Goal: Transaction & Acquisition: Purchase product/service

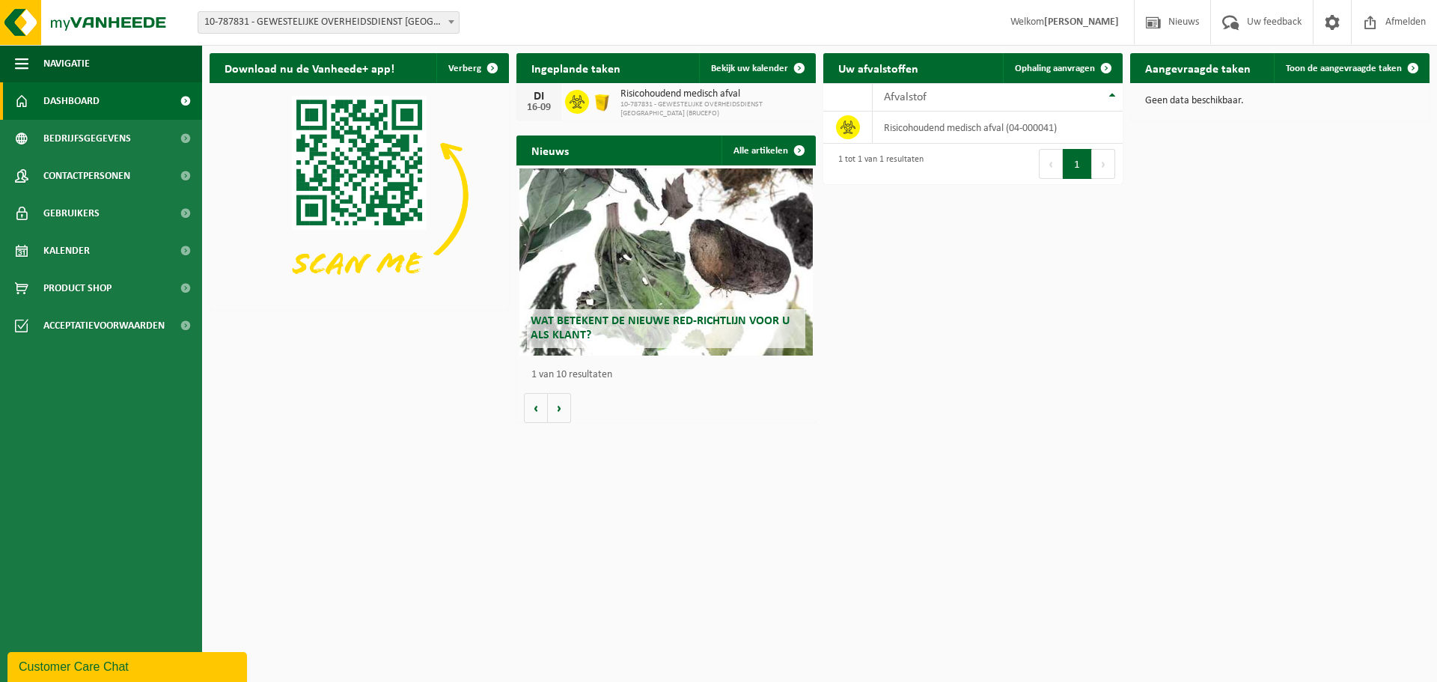
click at [91, 103] on span "Dashboard" at bounding box center [71, 100] width 56 height 37
click at [67, 285] on span "Product Shop" at bounding box center [77, 288] width 68 height 37
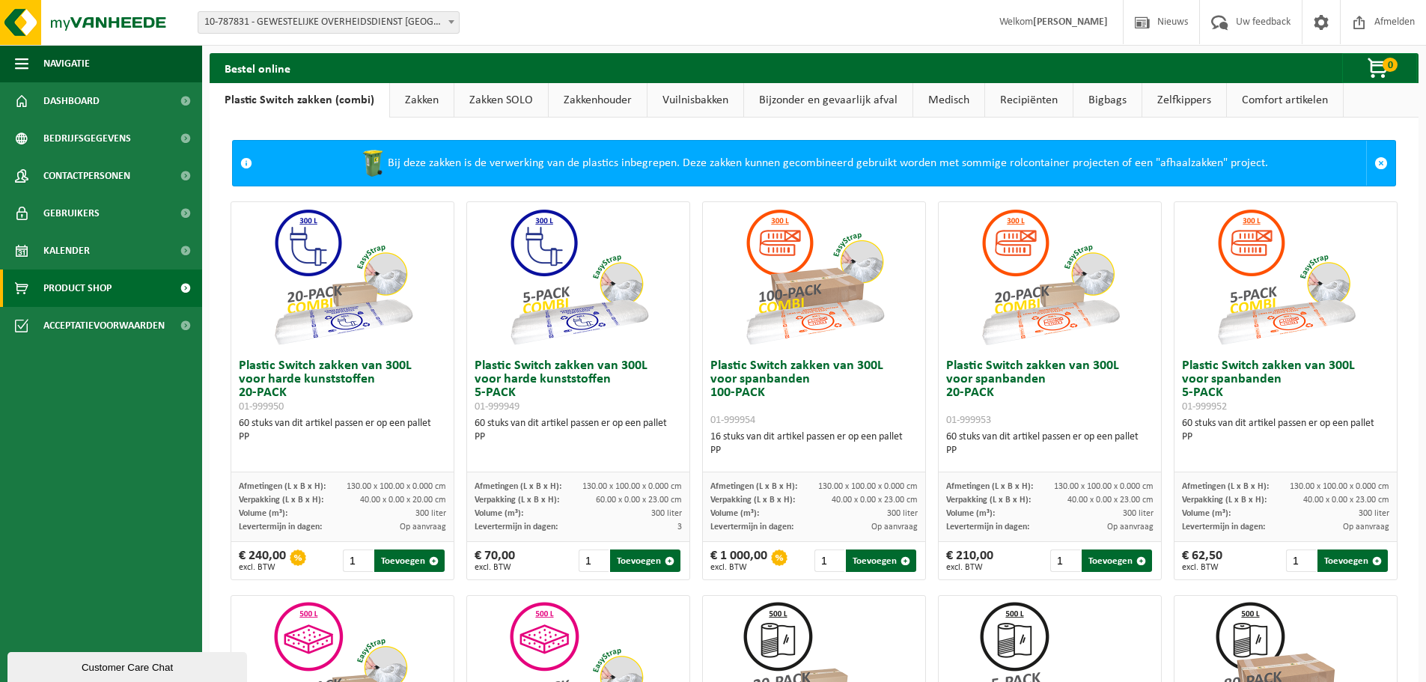
drag, startPoint x: 707, startPoint y: 99, endPoint x: 525, endPoint y: 199, distance: 207.7
click at [706, 99] on link "Vuilnisbakken" at bounding box center [696, 100] width 96 height 34
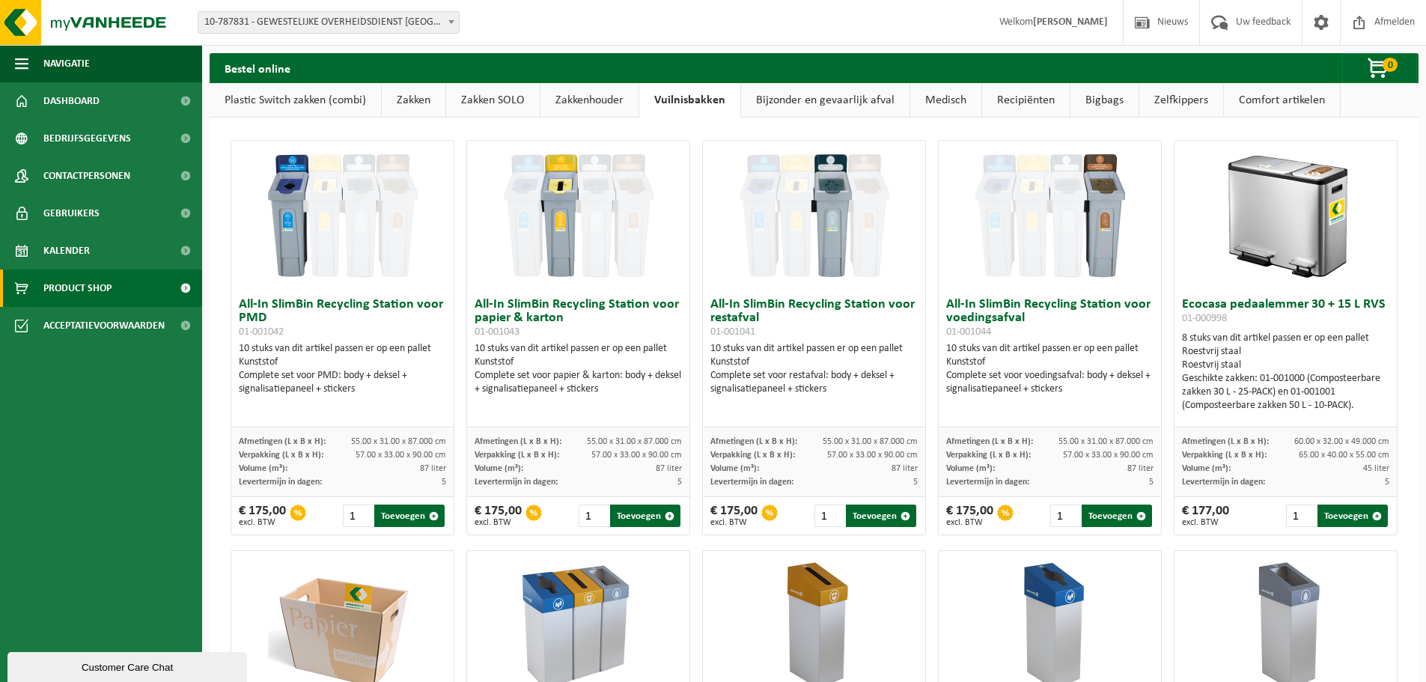
click at [793, 101] on link "Bijzonder en gevaarlijk afval" at bounding box center [825, 100] width 168 height 34
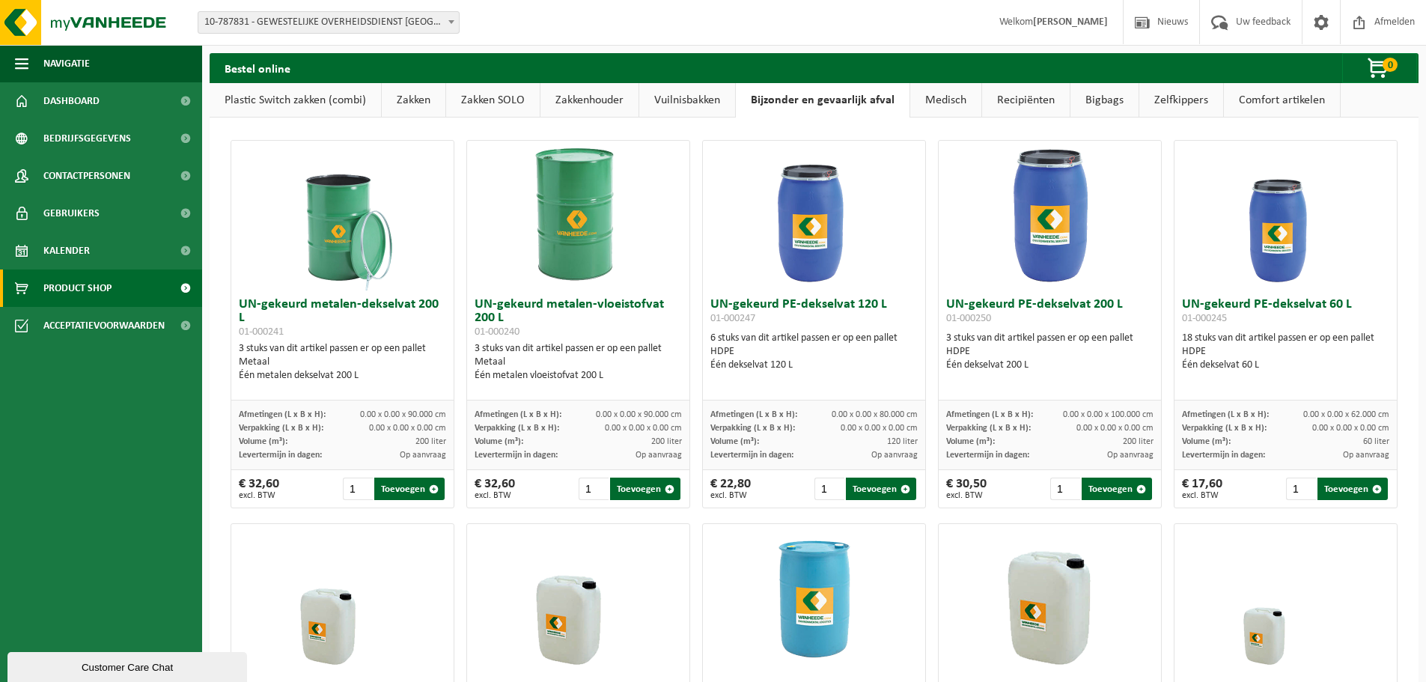
click at [955, 100] on link "Medisch" at bounding box center [945, 100] width 71 height 34
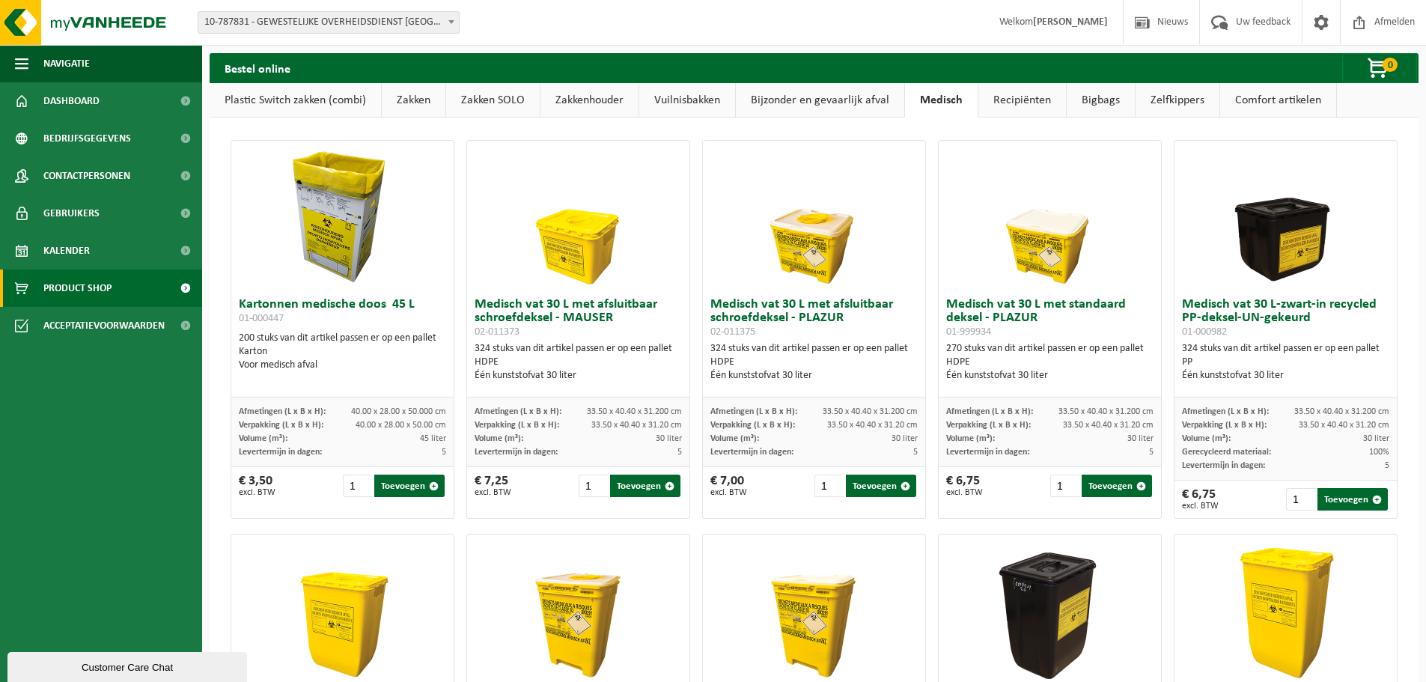
click at [837, 98] on link "Bijzonder en gevaarlijk afval" at bounding box center [820, 100] width 168 height 34
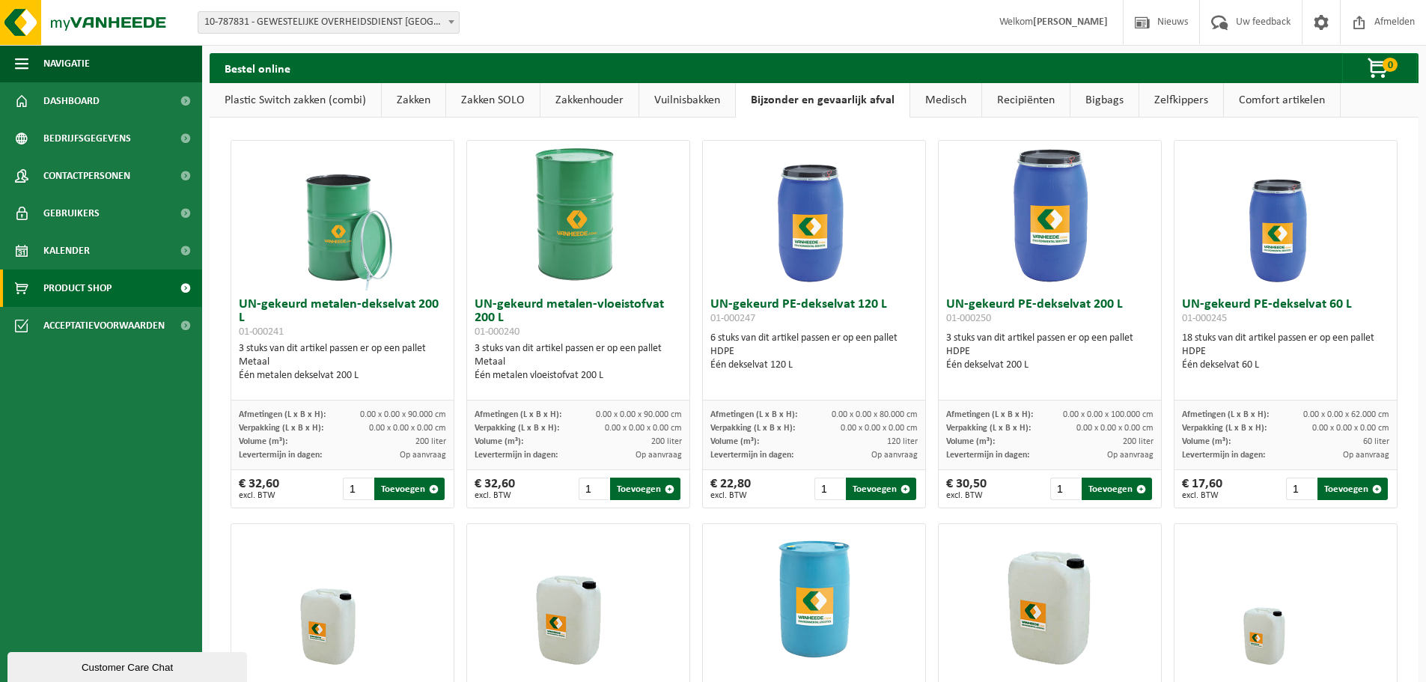
click at [292, 97] on link "Plastic Switch zakken (combi)" at bounding box center [295, 100] width 171 height 34
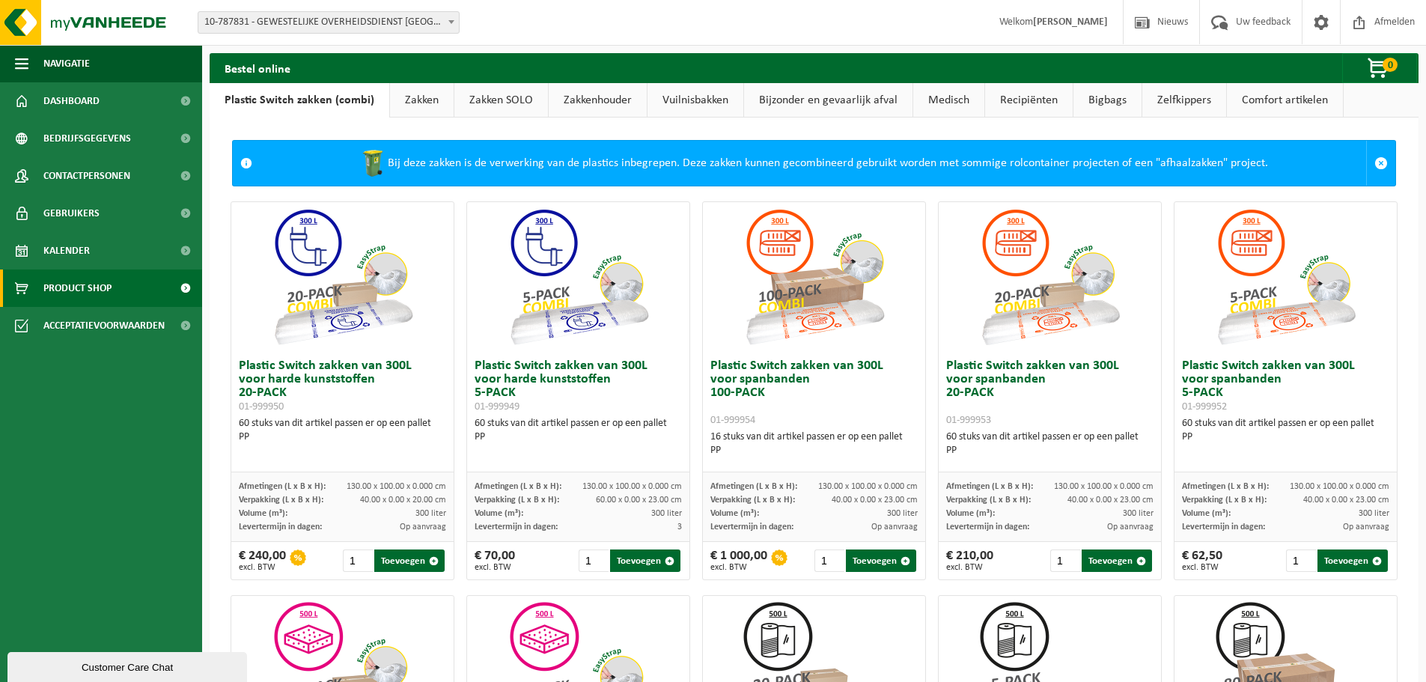
click at [429, 98] on link "Zakken" at bounding box center [422, 100] width 64 height 34
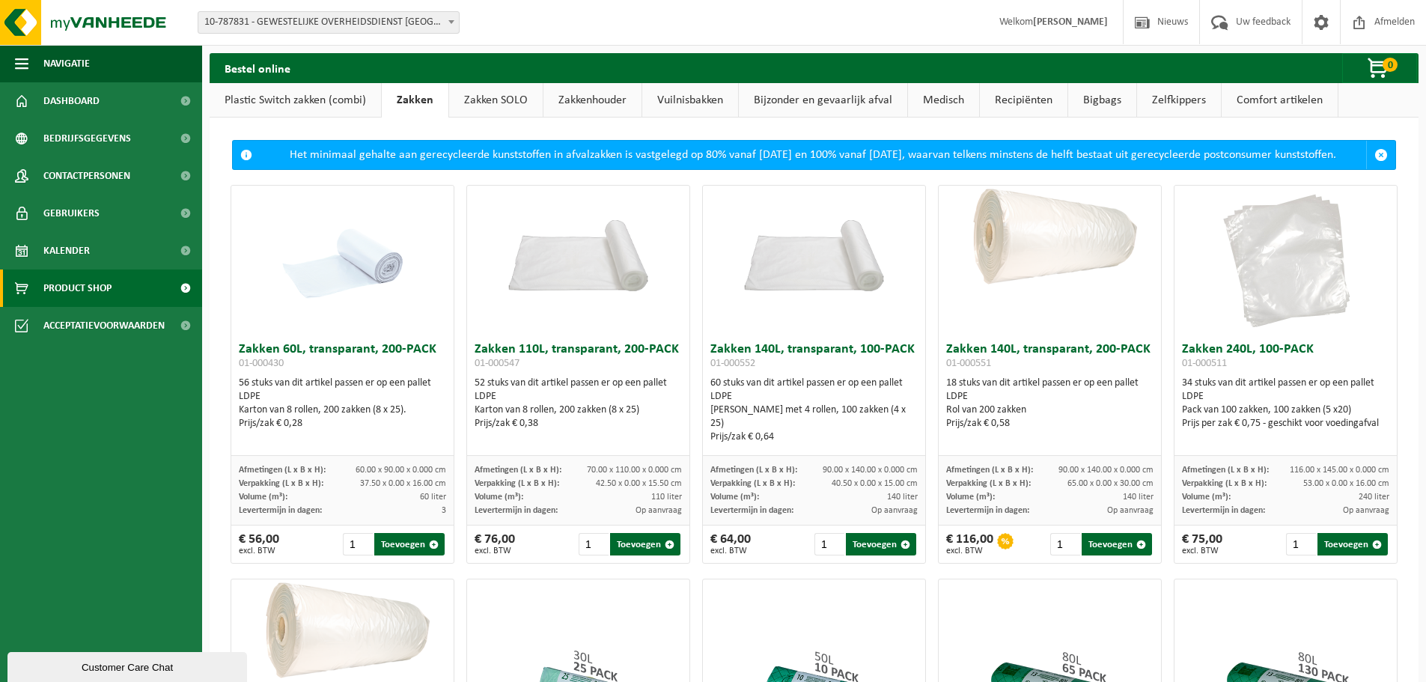
click at [684, 94] on link "Vuilnisbakken" at bounding box center [690, 100] width 96 height 34
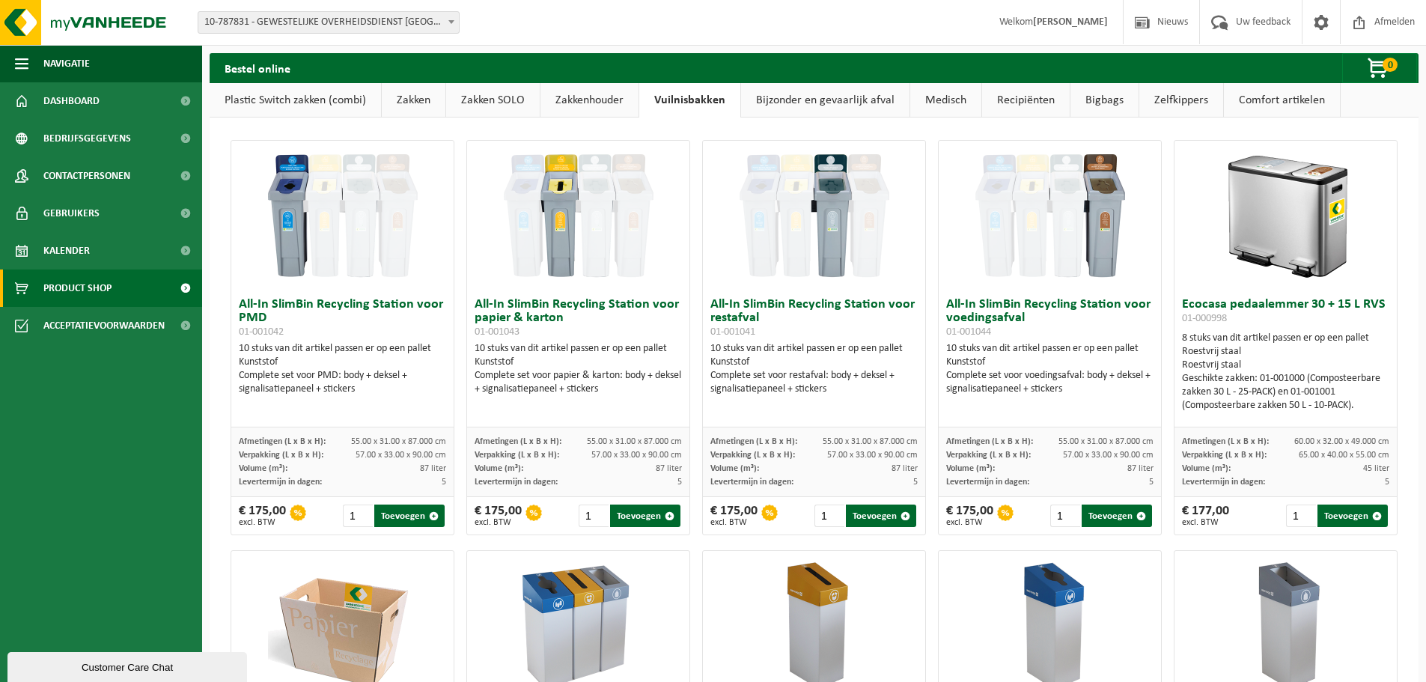
click at [941, 99] on link "Medisch" at bounding box center [945, 100] width 71 height 34
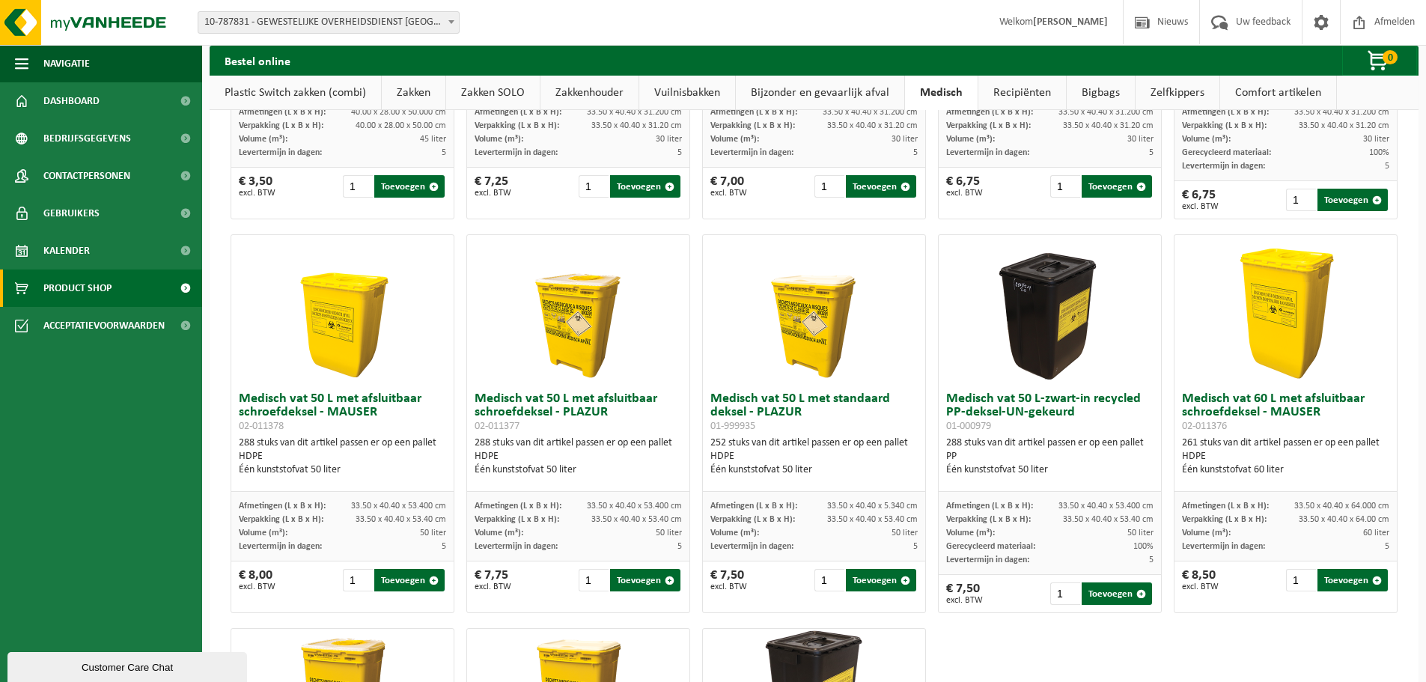
scroll to position [449, 0]
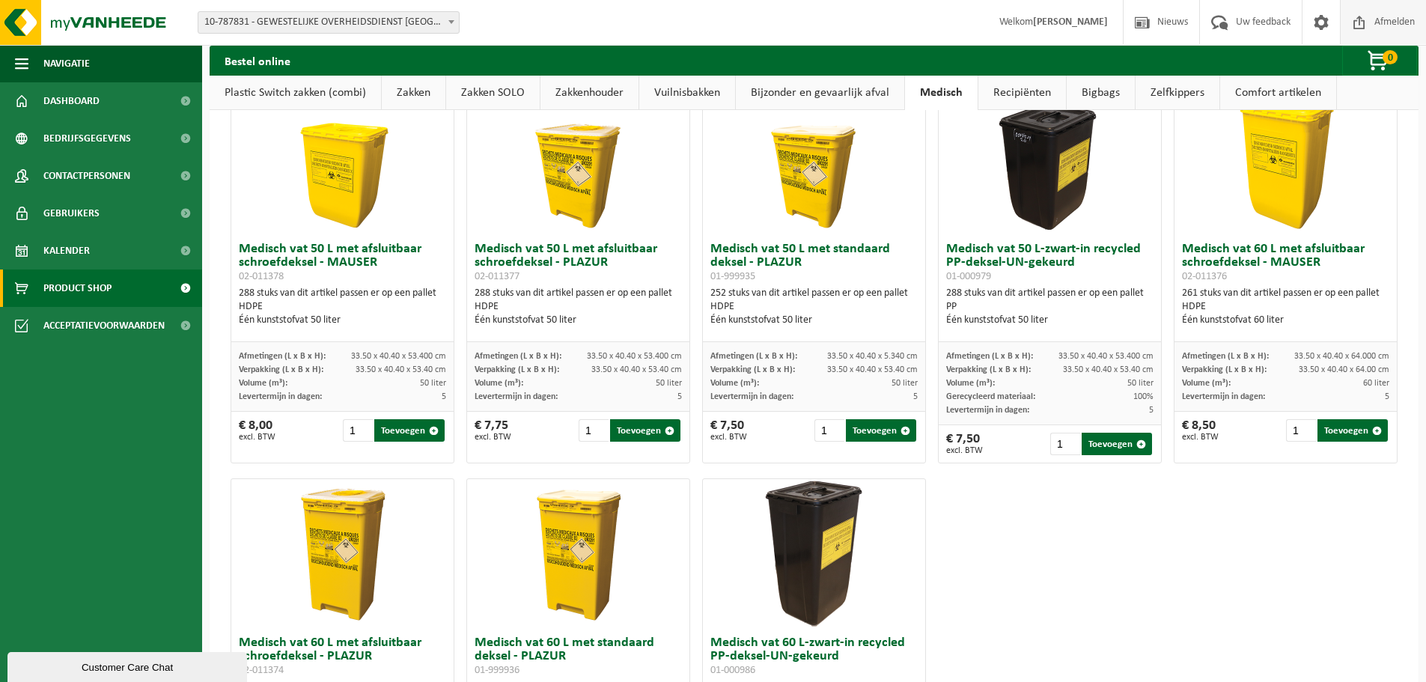
click at [1392, 18] on span "Afmelden" at bounding box center [1395, 22] width 48 height 44
